Goal: Task Accomplishment & Management: Manage account settings

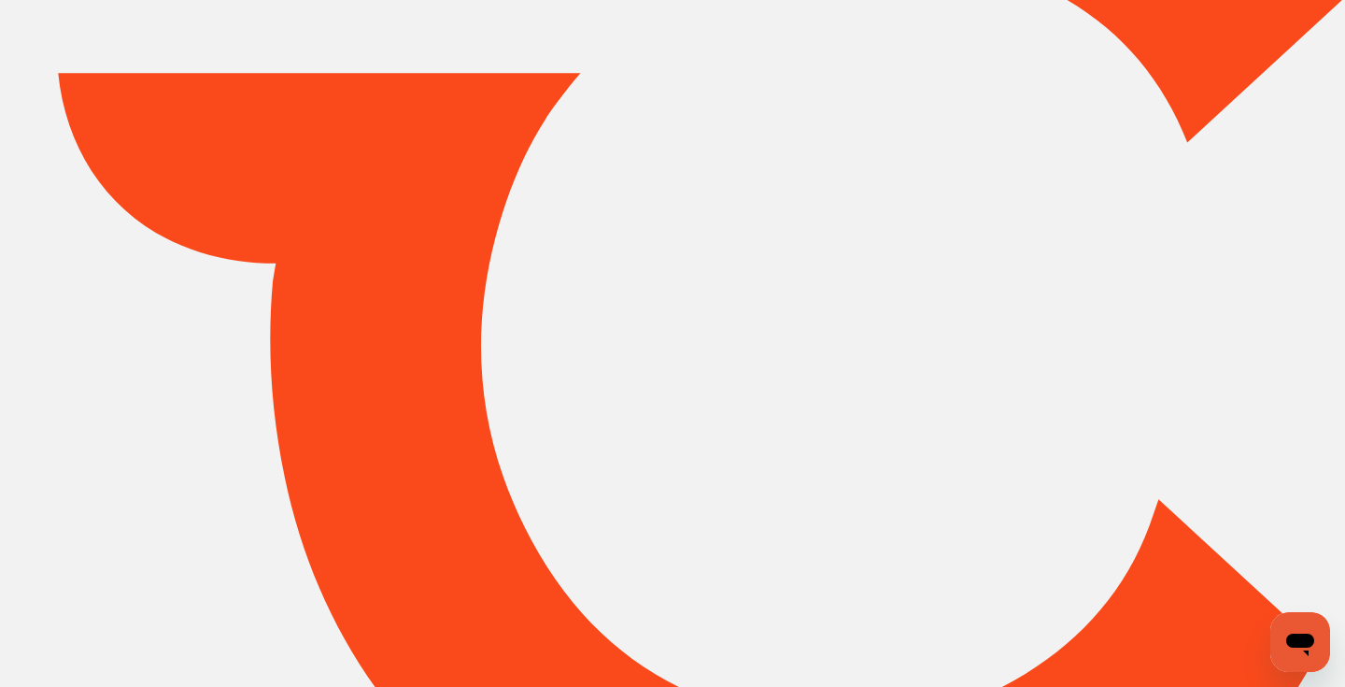
scroll to position [303, 0]
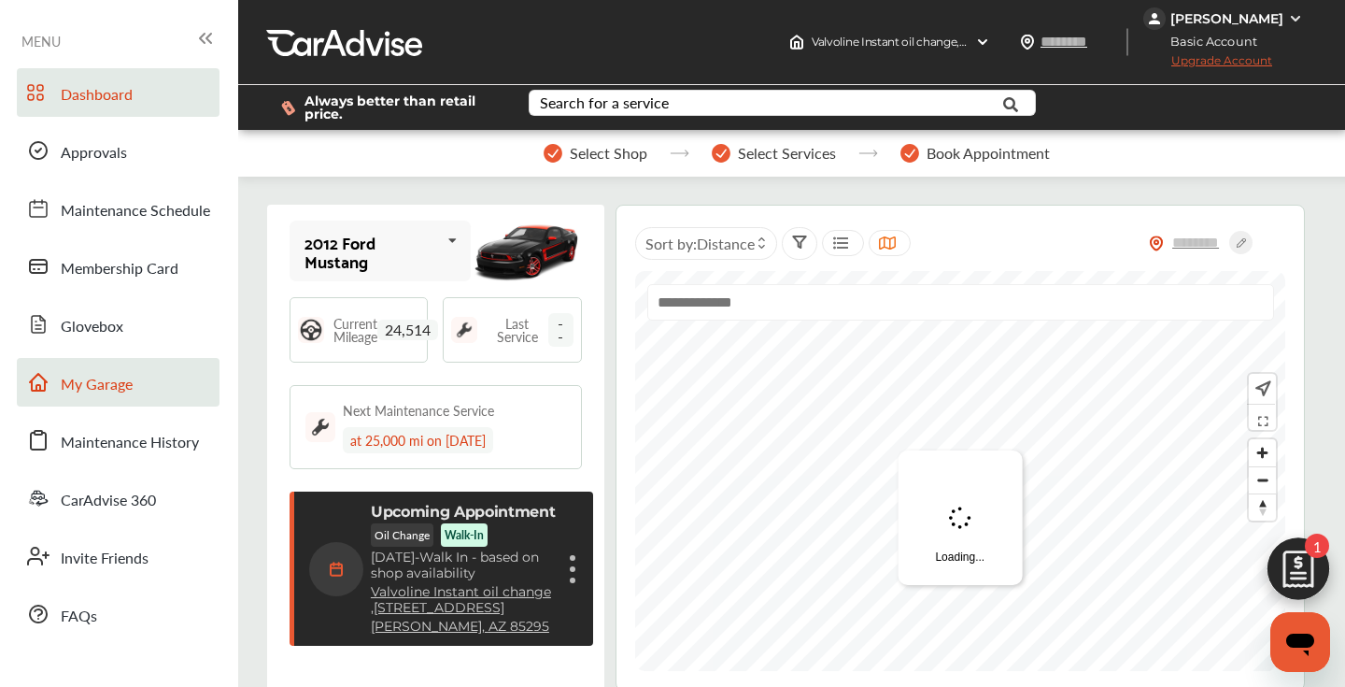
click at [124, 379] on span "My Garage" at bounding box center [97, 385] width 72 height 24
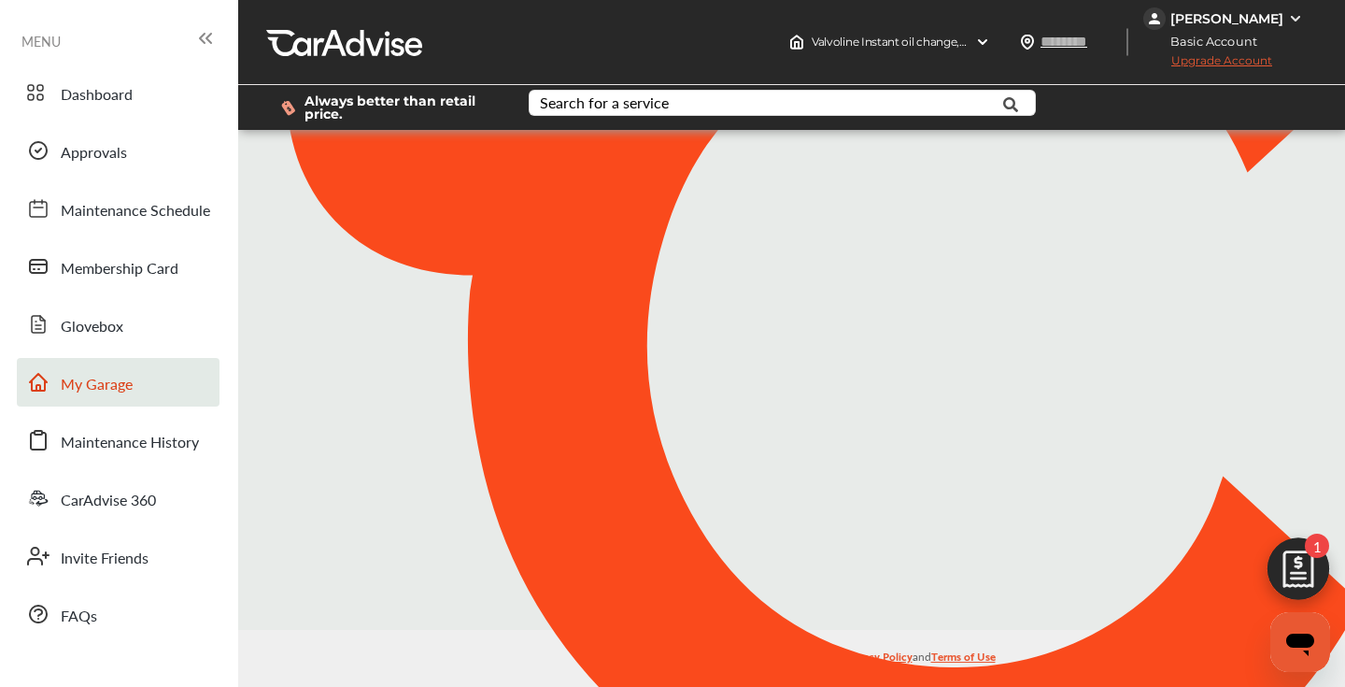
scroll to position [303, 0]
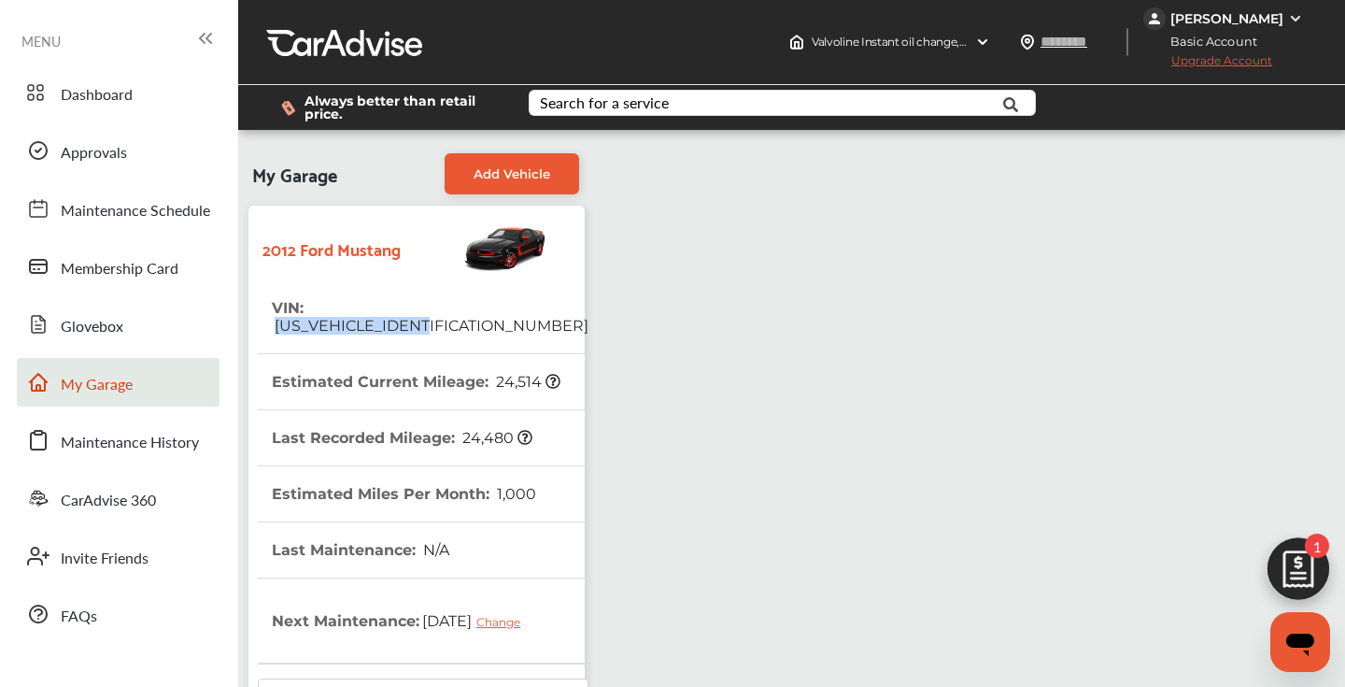
drag, startPoint x: 464, startPoint y: 305, endPoint x: 305, endPoint y: 314, distance: 159.0
click at [305, 314] on tr "VIN : [US_VEHICLE_IDENTIFICATION_NUMBER]" at bounding box center [423, 317] width 331 height 74
copy span "[US_VEHICLE_IDENTIFICATION_NUMBER]"
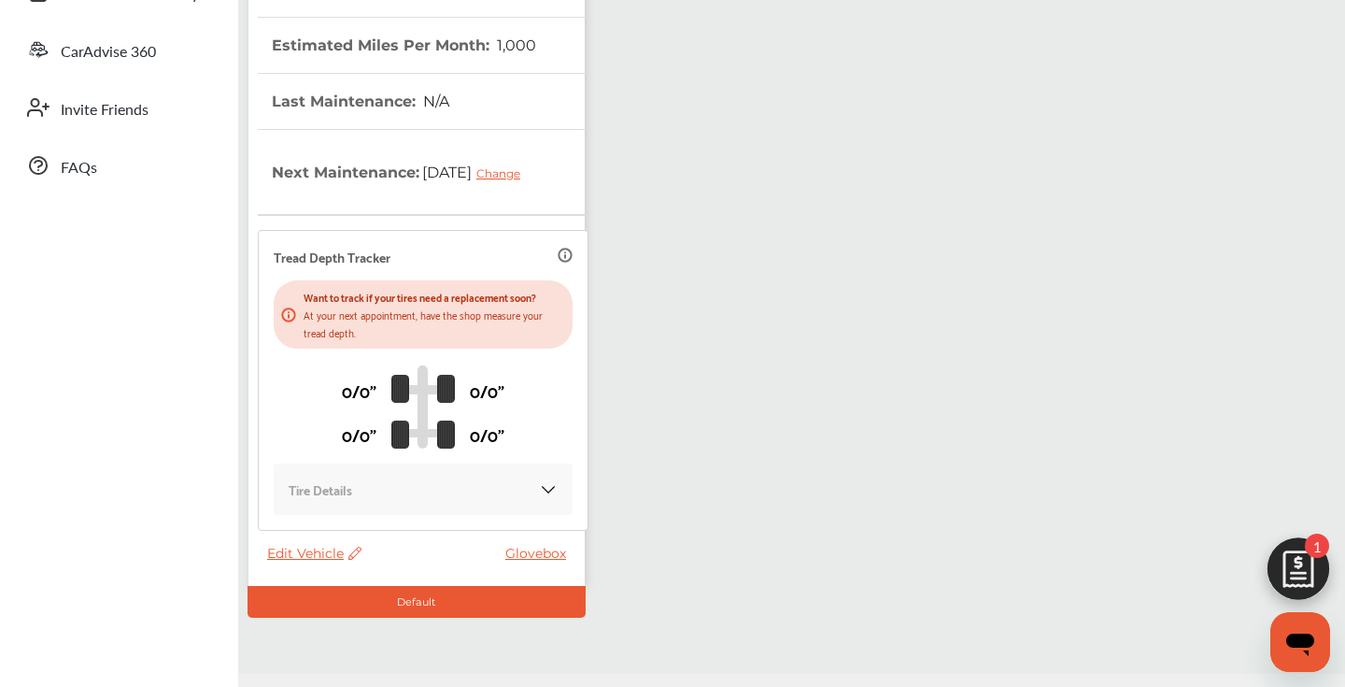
scroll to position [465, 0]
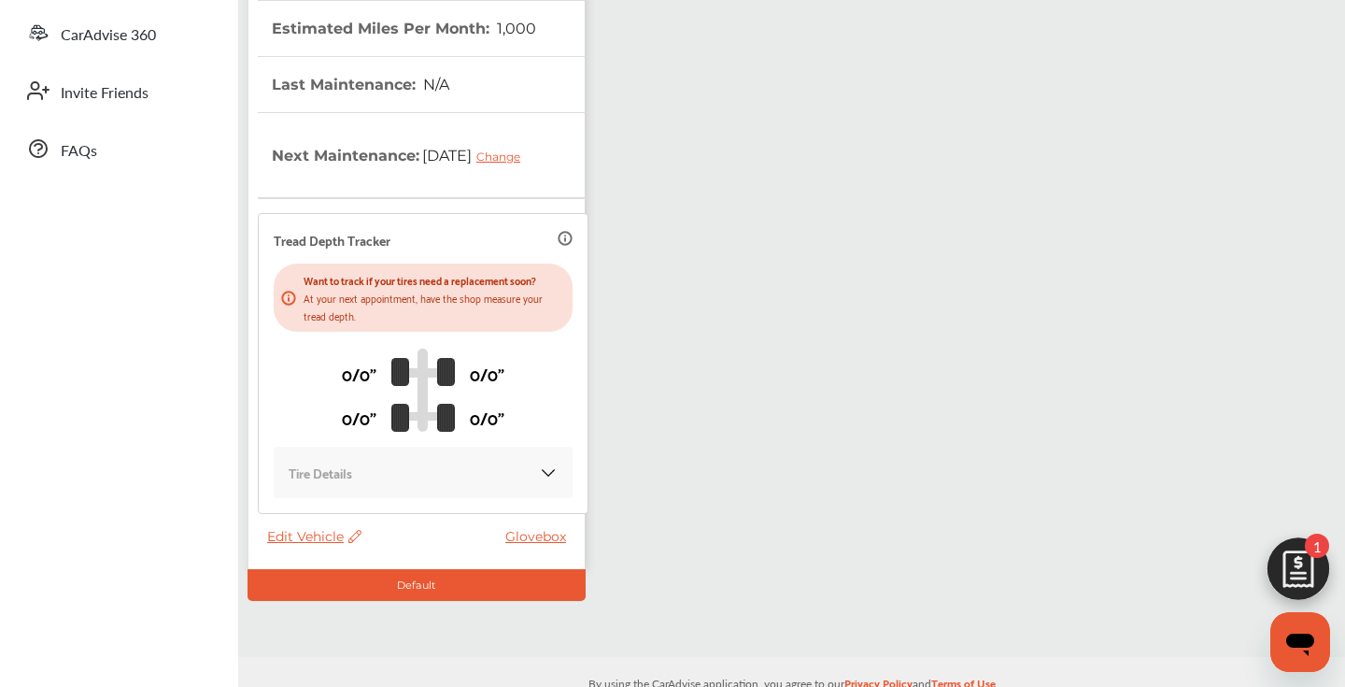
click at [306, 538] on span "Edit Vehicle" at bounding box center [314, 536] width 94 height 17
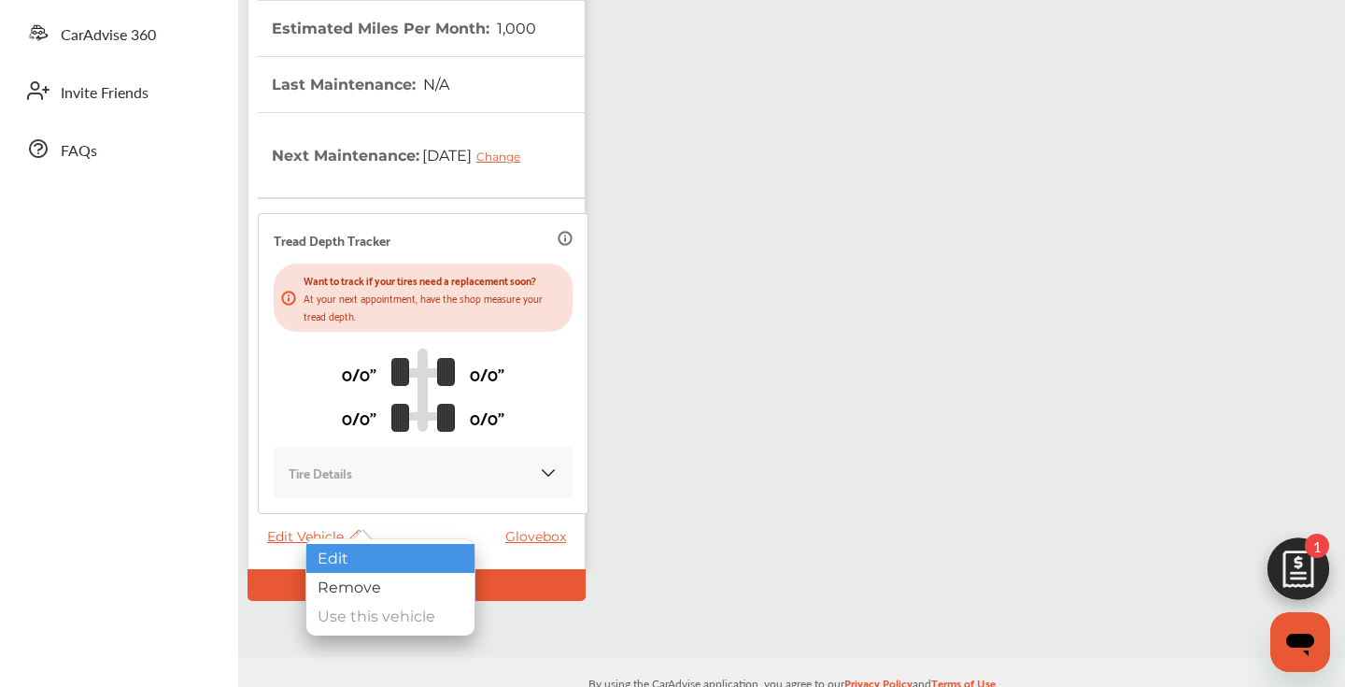
click at [342, 553] on div "Edit" at bounding box center [390, 558] width 168 height 29
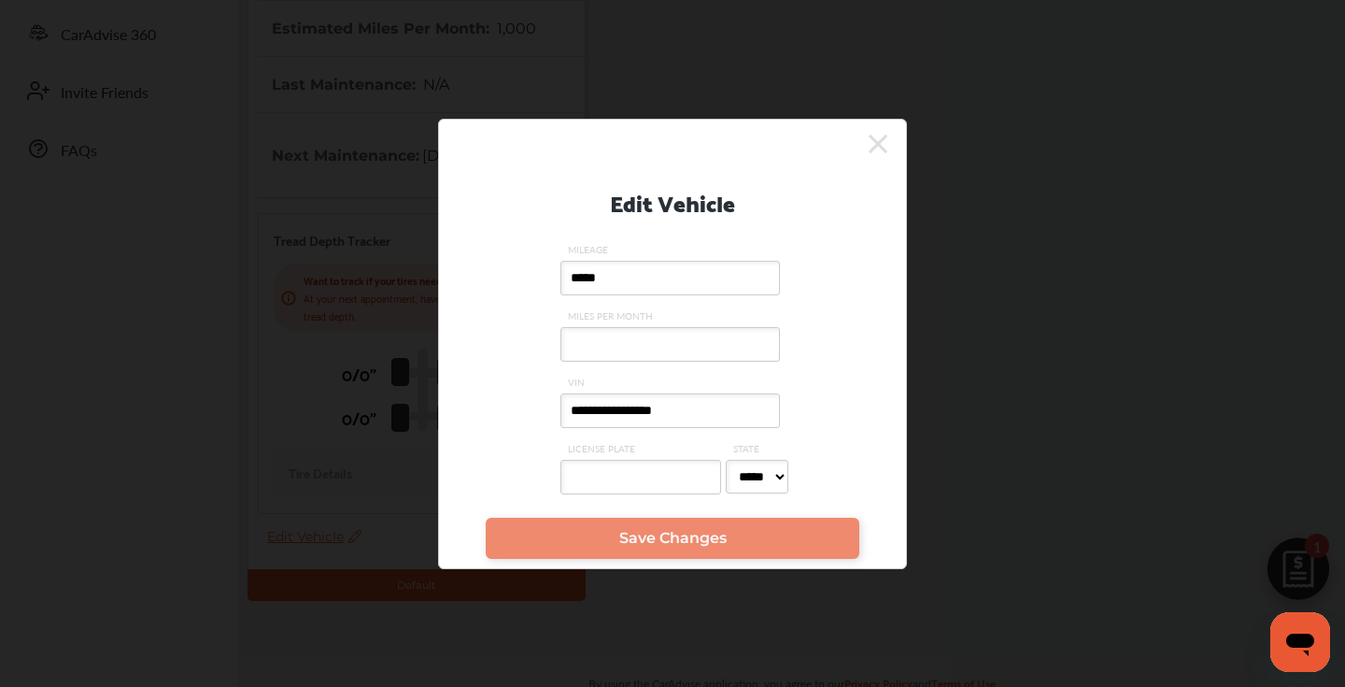
click at [733, 410] on input "**********" at bounding box center [670, 410] width 220 height 35
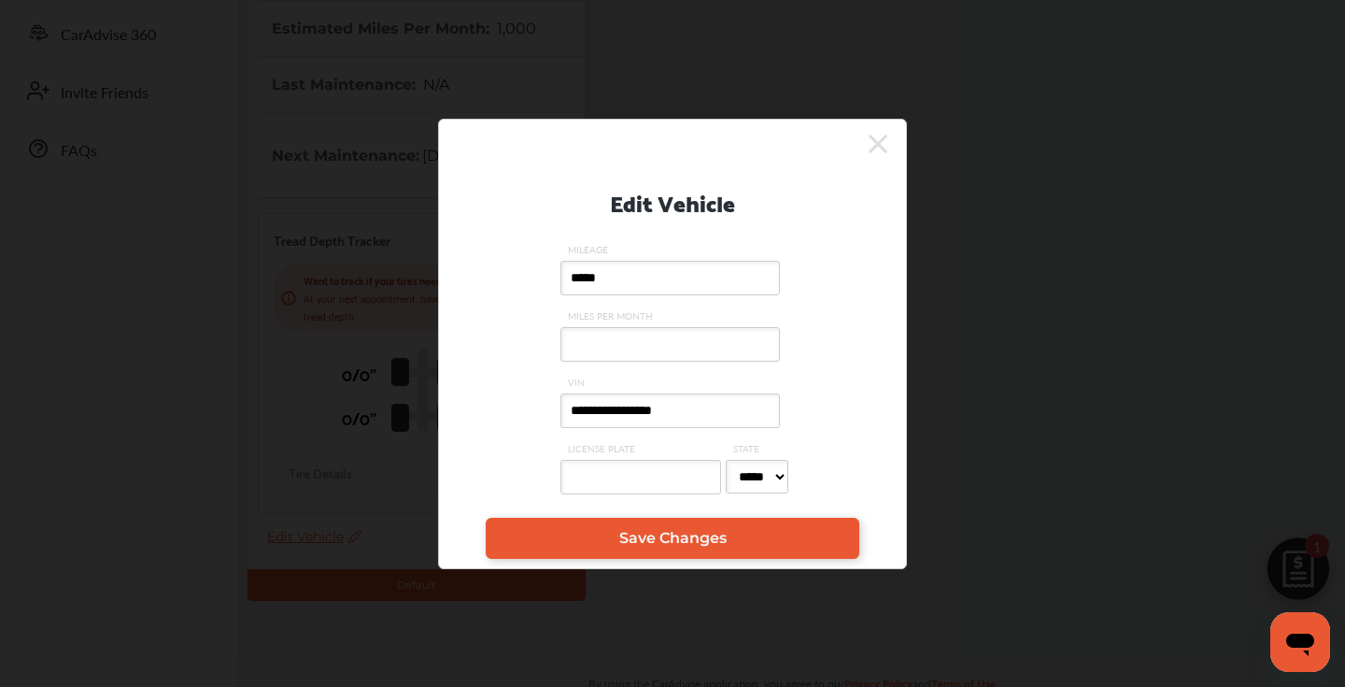
type input "**********"
click at [631, 348] on input "MILES PER MONTH" at bounding box center [670, 344] width 220 height 35
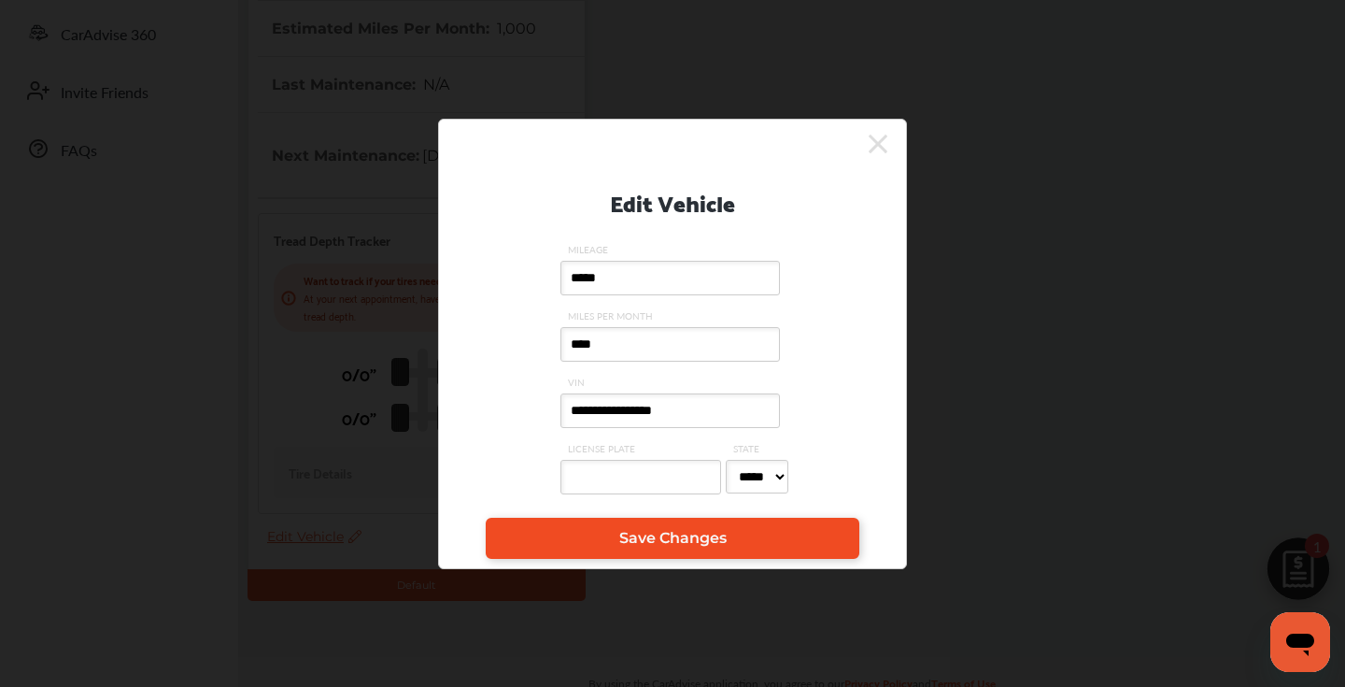
type input "****"
click at [623, 550] on link "Save Changes" at bounding box center [673, 538] width 374 height 41
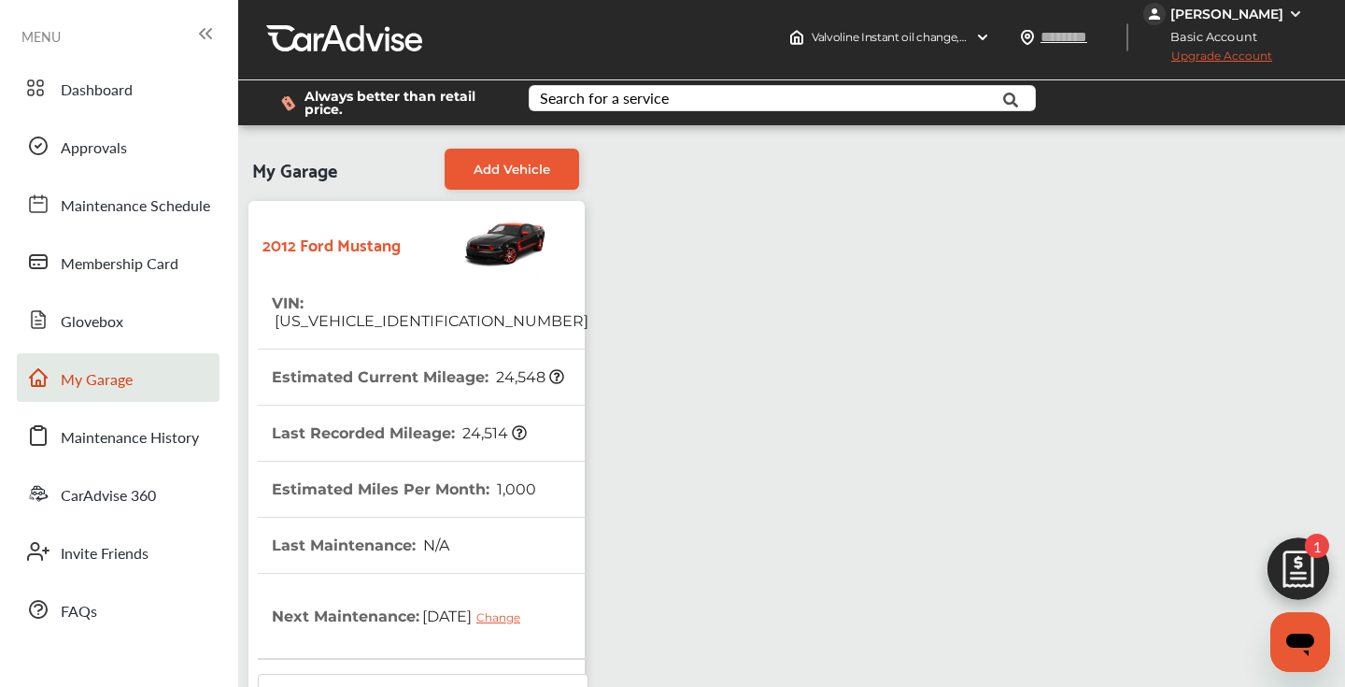
scroll to position [0, 0]
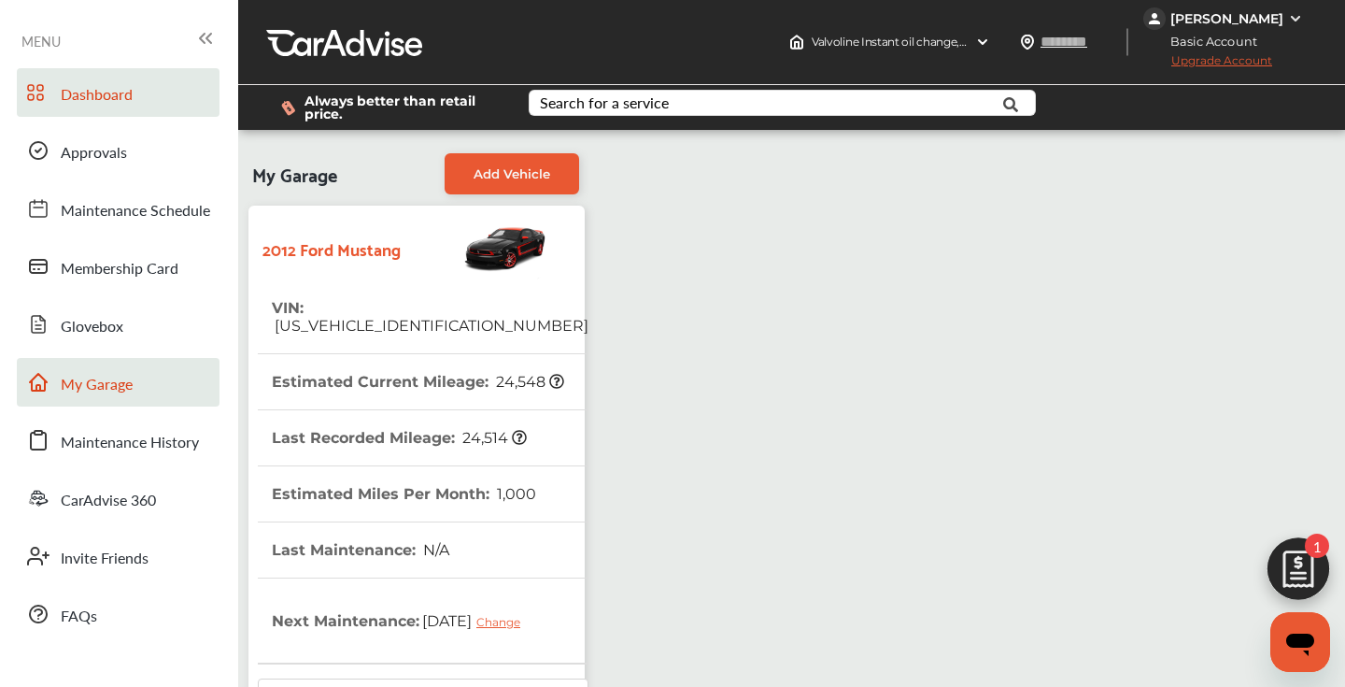
click at [133, 94] on link "Dashboard" at bounding box center [118, 92] width 203 height 49
